Goal: Find specific page/section: Locate a particular part of the current website

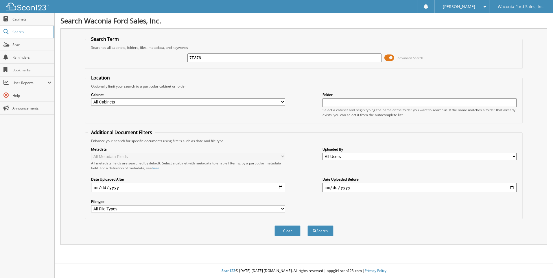
type input "7F376"
click at [307, 225] on button "Search" at bounding box center [320, 230] width 26 height 11
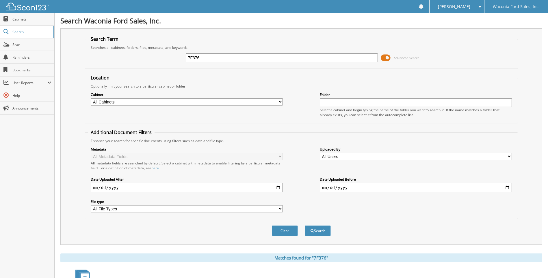
click at [201, 61] on input "7F376" at bounding box center [282, 57] width 192 height 9
type input "7"
type input "7G207A"
click at [305, 225] on button "Search" at bounding box center [318, 230] width 26 height 11
click at [206, 60] on input "7G207A" at bounding box center [282, 57] width 192 height 9
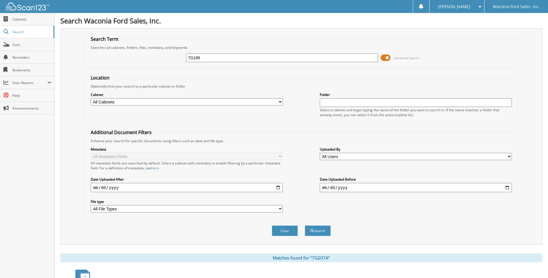
type input "7G186"
click at [305, 225] on button "Search" at bounding box center [318, 230] width 26 height 11
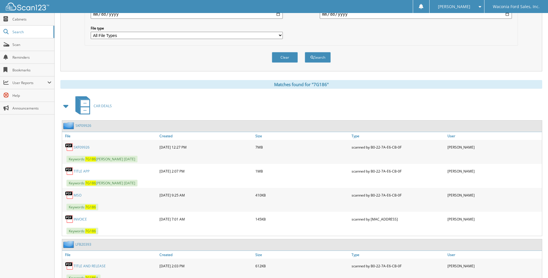
scroll to position [196, 0]
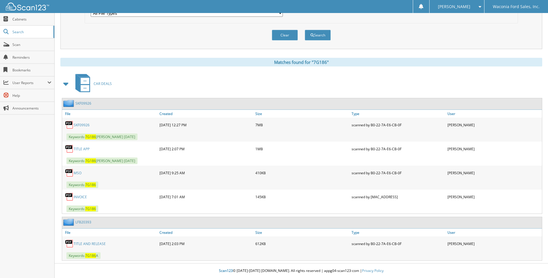
click at [80, 125] on link "SKF09926" at bounding box center [82, 125] width 16 height 5
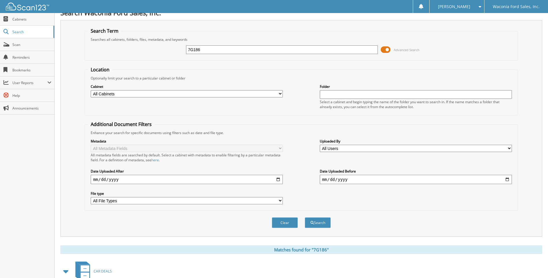
scroll to position [0, 0]
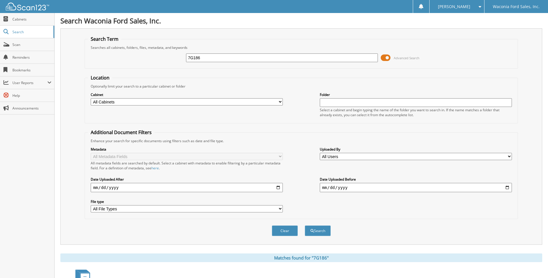
drag, startPoint x: 205, startPoint y: 59, endPoint x: 158, endPoint y: 57, distance: 46.6
click at [158, 57] on div "7G186 Advanced Search" at bounding box center [301, 58] width 427 height 16
type input "7G121B"
click at [305, 225] on button "Search" at bounding box center [318, 230] width 26 height 11
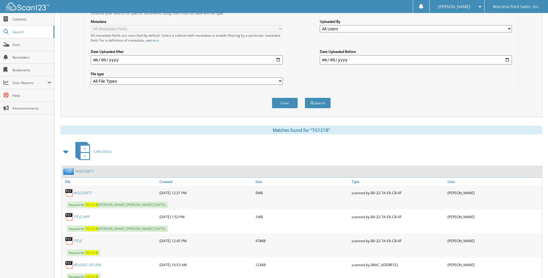
scroll to position [149, 0]
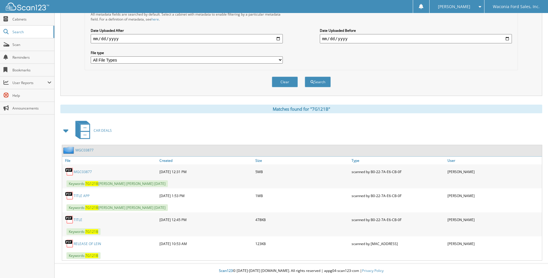
click at [79, 173] on link "MGC03877" at bounding box center [83, 171] width 18 height 5
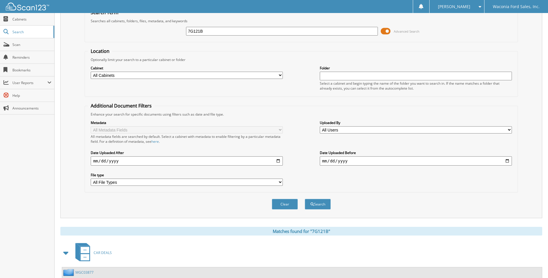
scroll to position [5, 0]
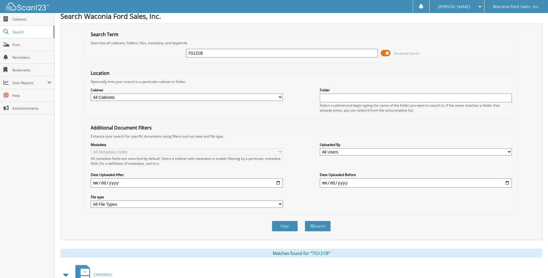
drag, startPoint x: 209, startPoint y: 54, endPoint x: 149, endPoint y: 52, distance: 59.6
click at [149, 52] on div "7G121B Advanced Search" at bounding box center [301, 53] width 427 height 16
type input "7F476A"
click at [305, 221] on button "Search" at bounding box center [318, 226] width 26 height 11
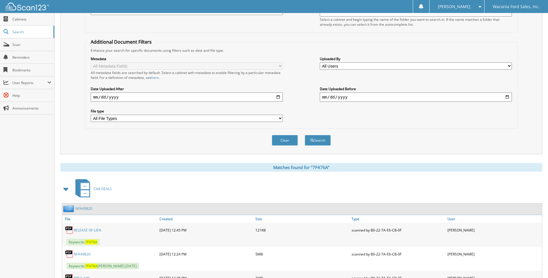
scroll to position [125, 0]
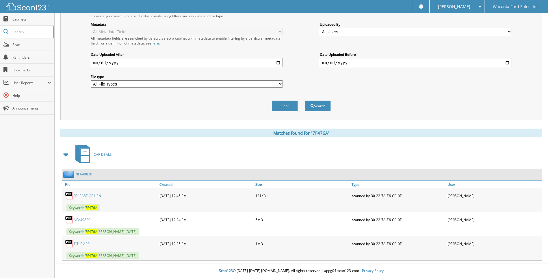
click at [75, 219] on link "NFA49820" at bounding box center [82, 219] width 17 height 5
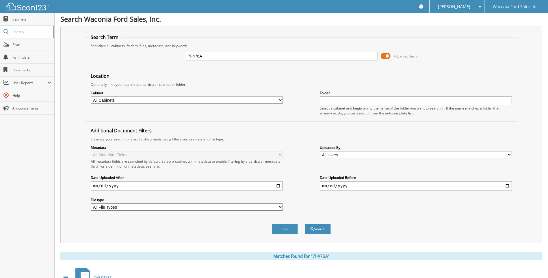
scroll to position [0, 0]
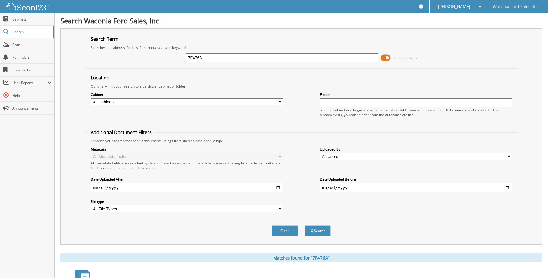
drag, startPoint x: 205, startPoint y: 57, endPoint x: 167, endPoint y: 58, distance: 38.2
click at [167, 58] on div "7F476A Advanced Search" at bounding box center [301, 58] width 427 height 16
type input "7G156A"
click at [305, 225] on button "Search" at bounding box center [318, 230] width 26 height 11
drag, startPoint x: 207, startPoint y: 54, endPoint x: 206, endPoint y: 57, distance: 2.9
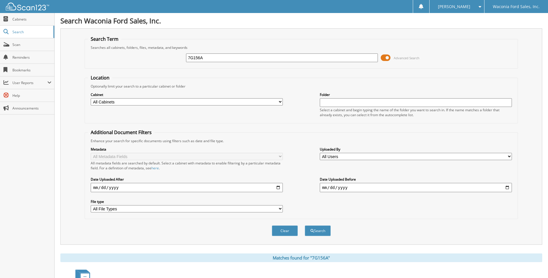
click at [206, 57] on input "7G156A" at bounding box center [282, 57] width 192 height 9
drag, startPoint x: 206, startPoint y: 58, endPoint x: 166, endPoint y: 57, distance: 40.8
click at [166, 57] on div "7G156A Advanced Search" at bounding box center [301, 58] width 427 height 16
type input "7F388"
click at [305, 225] on button "Search" at bounding box center [318, 230] width 26 height 11
